Goal: Task Accomplishment & Management: Complete application form

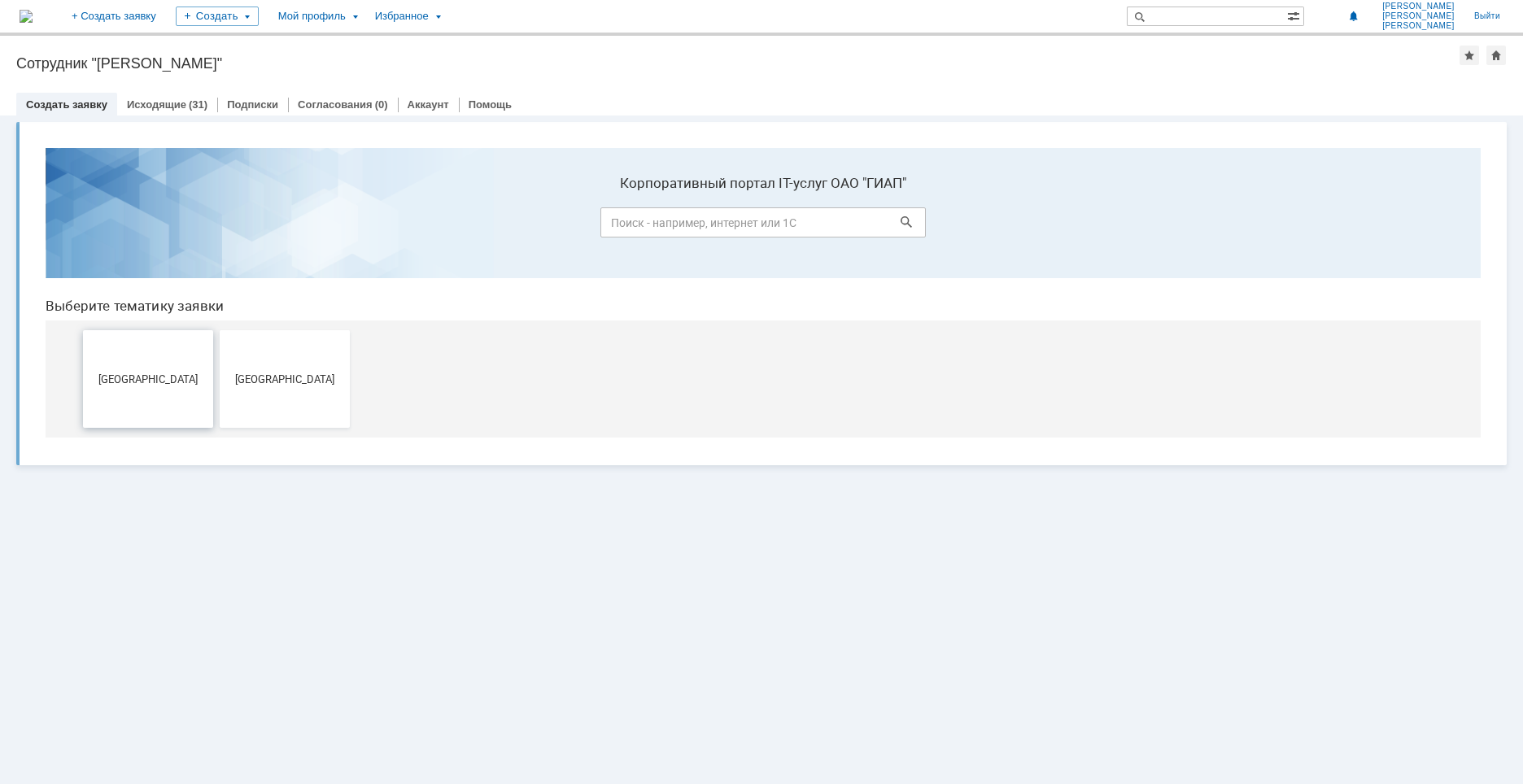
click at [161, 383] on span "[GEOGRAPHIC_DATA]" at bounding box center [148, 379] width 121 height 12
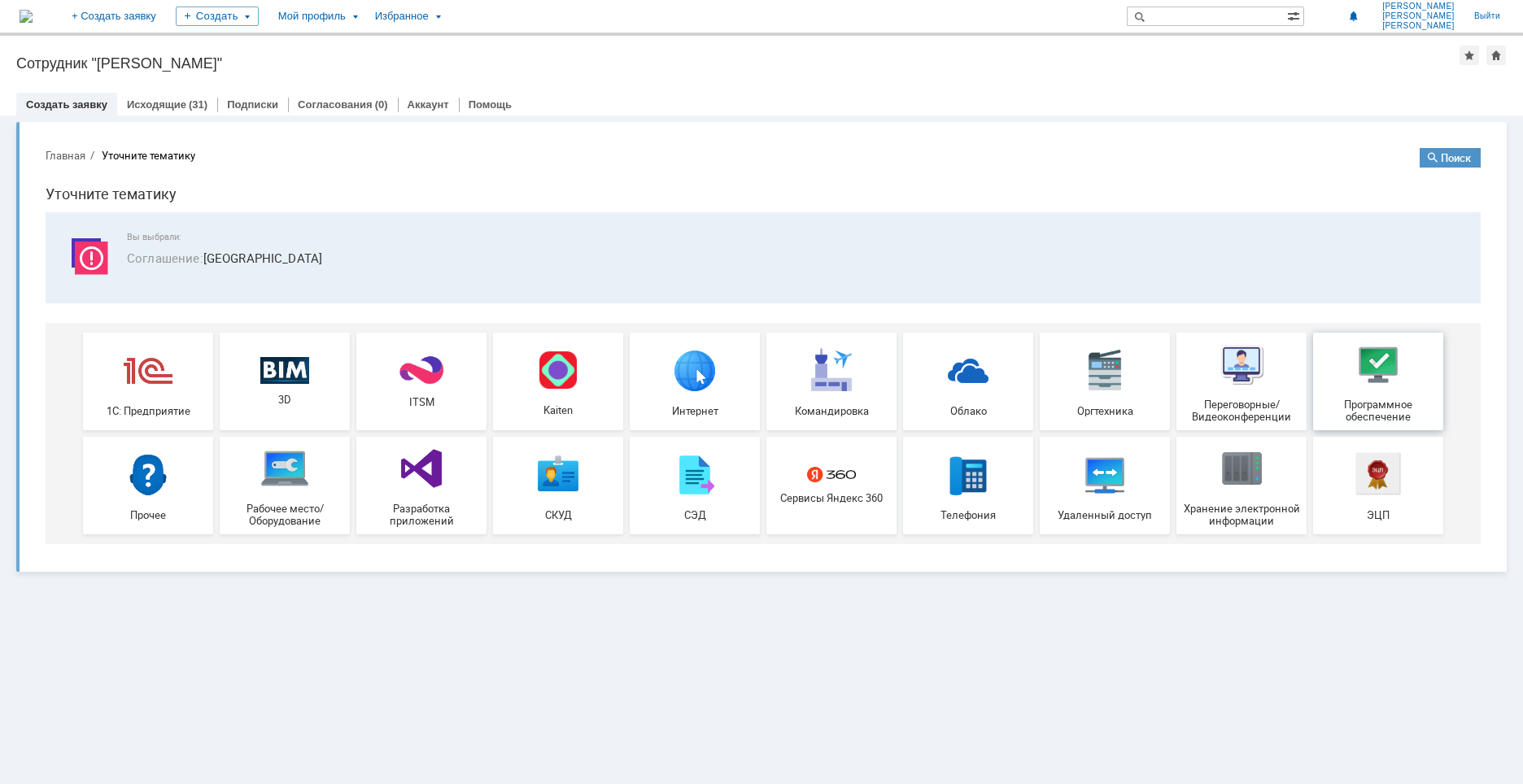
click at [1374, 415] on span "Программное обеспечение" at bounding box center [1379, 410] width 121 height 25
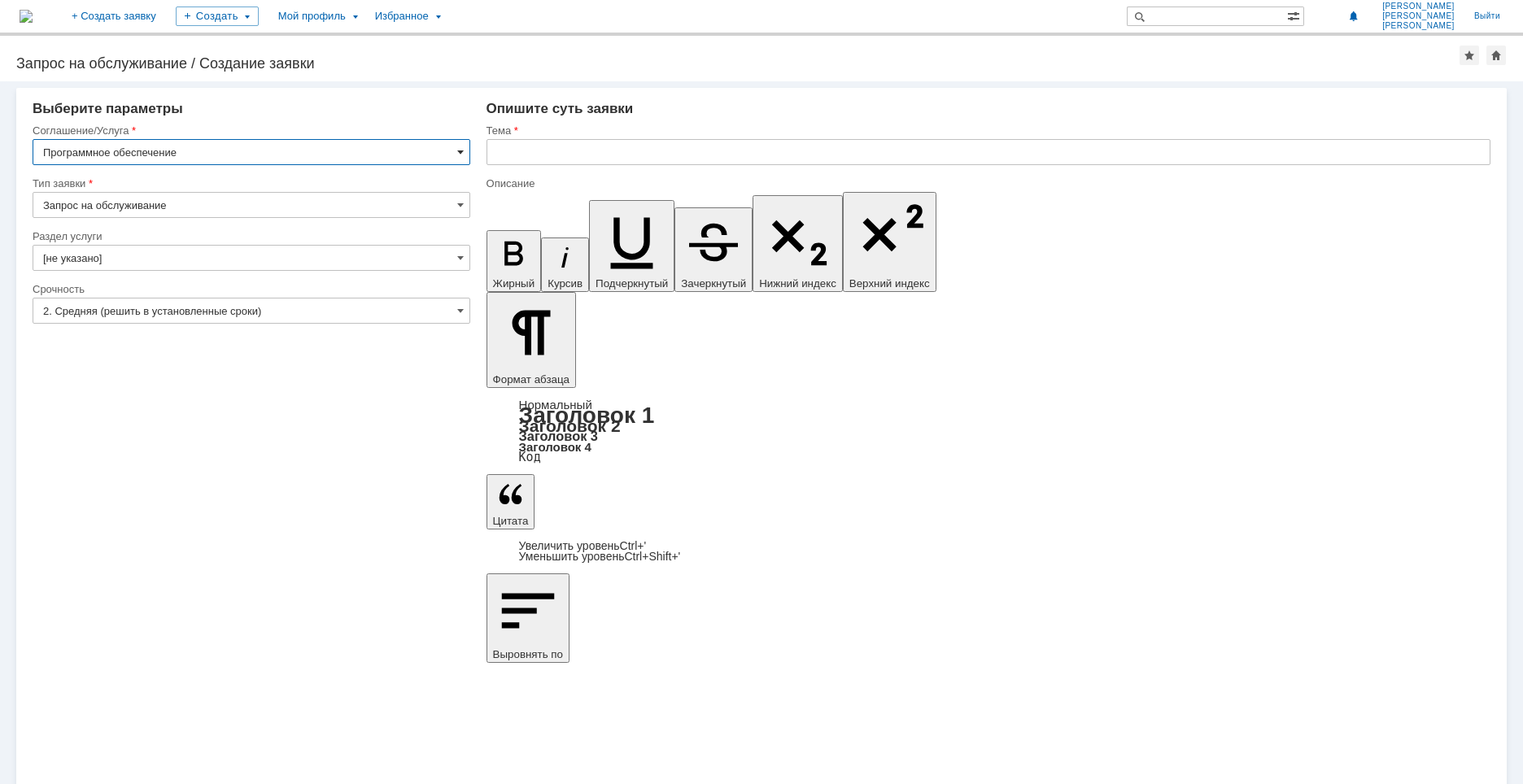
click at [459, 153] on span at bounding box center [460, 151] width 7 height 13
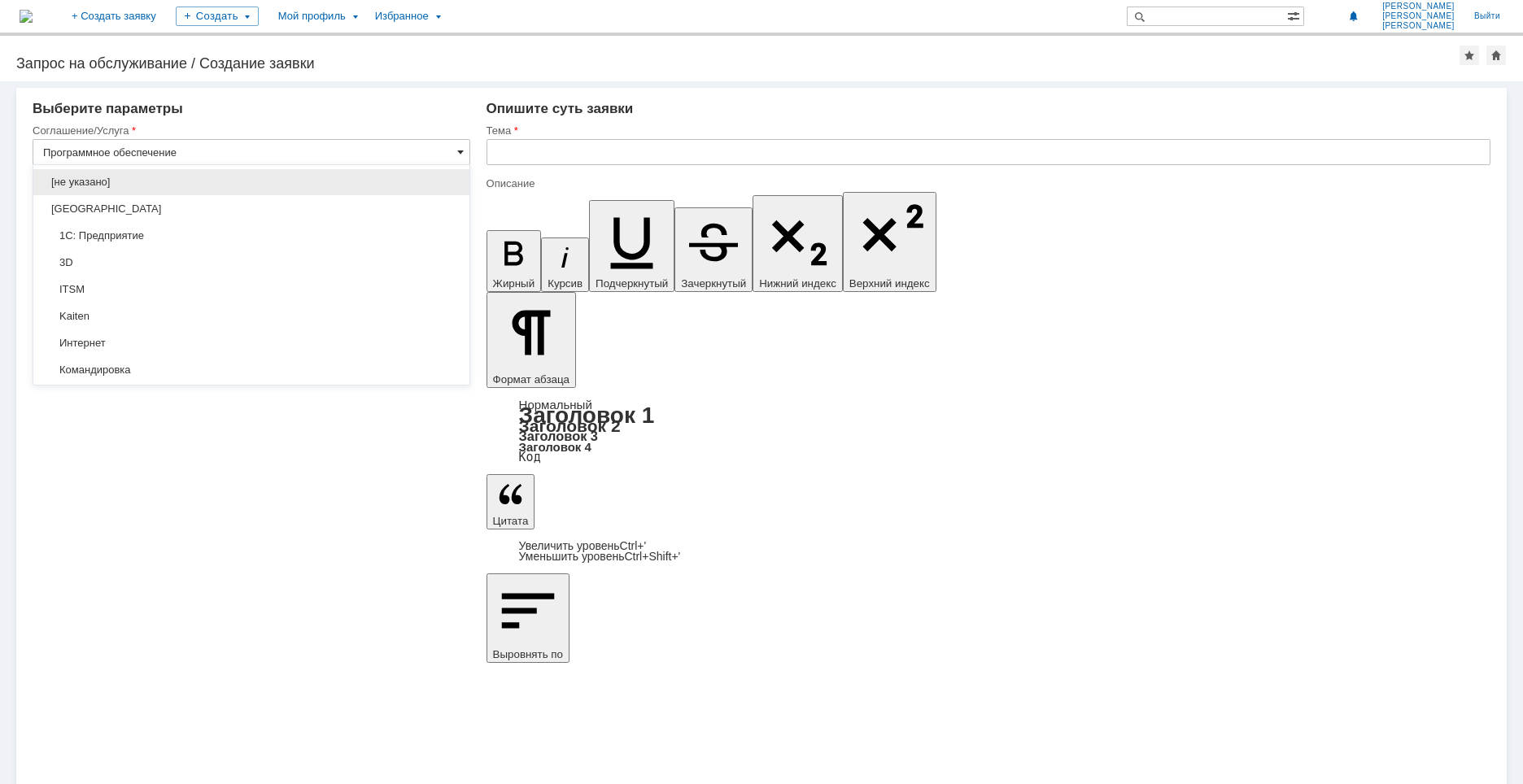
click at [460, 155] on span at bounding box center [460, 151] width 7 height 13
click at [418, 511] on div "Внимание! Выберите параметры Соглашение/Услуга Программное обеспечение Тип заяв…" at bounding box center [762, 432] width 1523 height 703
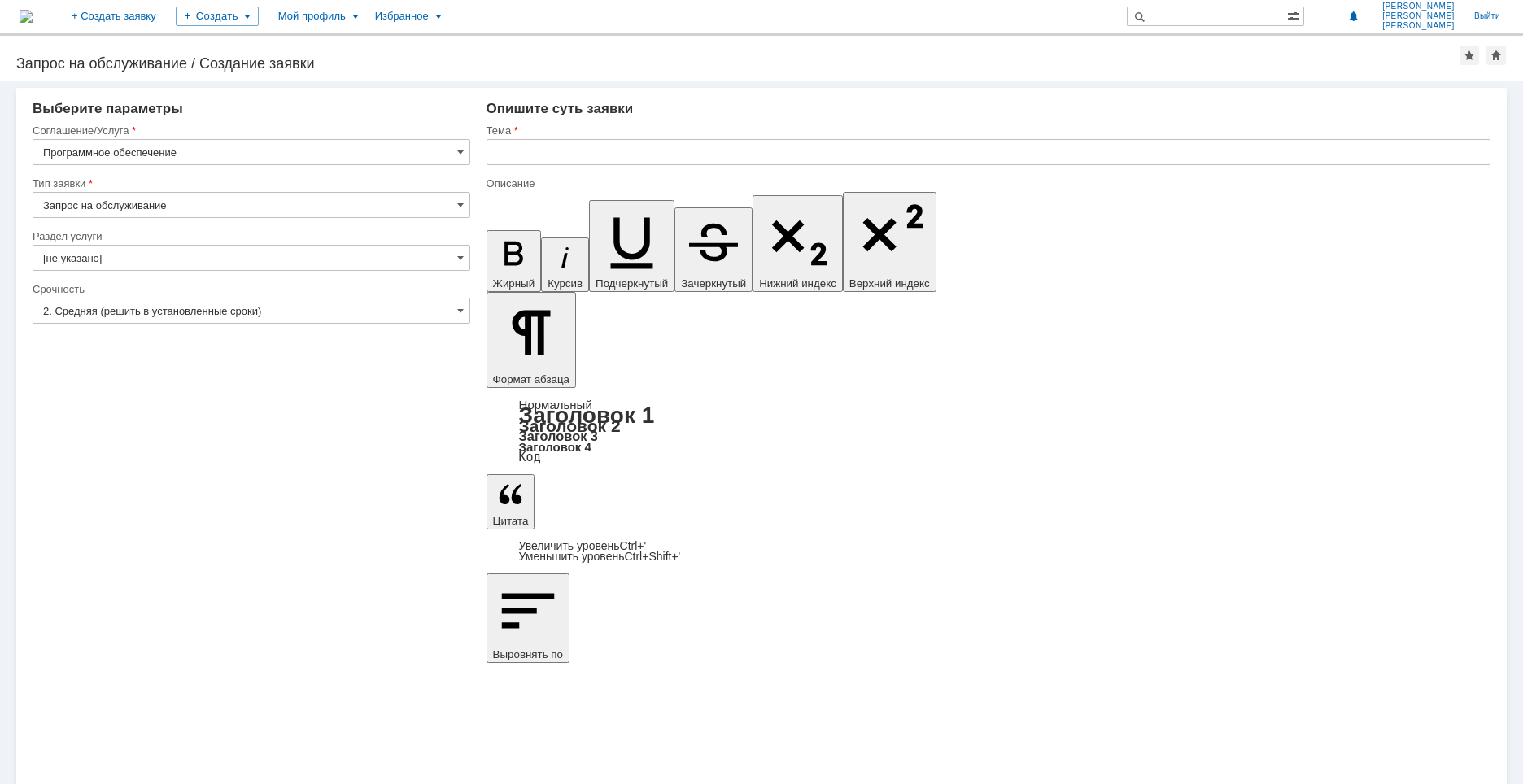
type input "Программное обеспечение"
click at [514, 157] on input "text" at bounding box center [988, 152] width 1004 height 26
type input "П"
type input "Установить AutoCAD 2021"
